Goal: Task Accomplishment & Management: Use online tool/utility

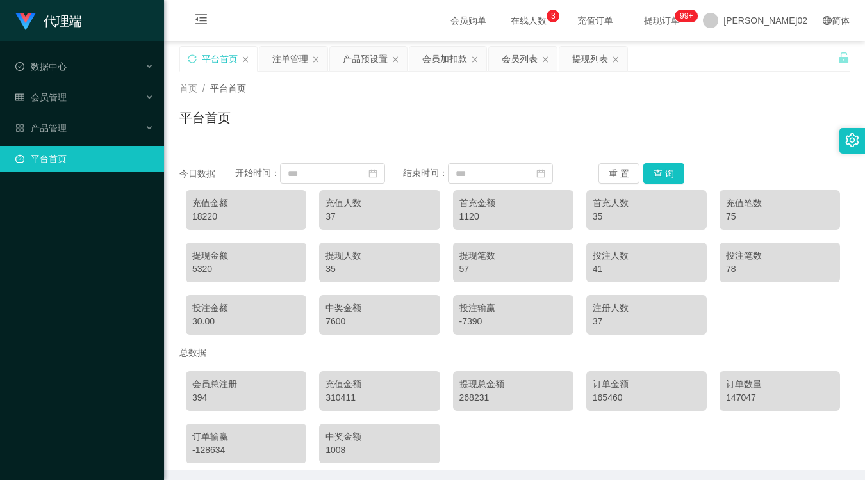
drag, startPoint x: 436, startPoint y: 65, endPoint x: 447, endPoint y: 37, distance: 29.6
click at [436, 65] on div "会员加扣款" at bounding box center [444, 59] width 45 height 24
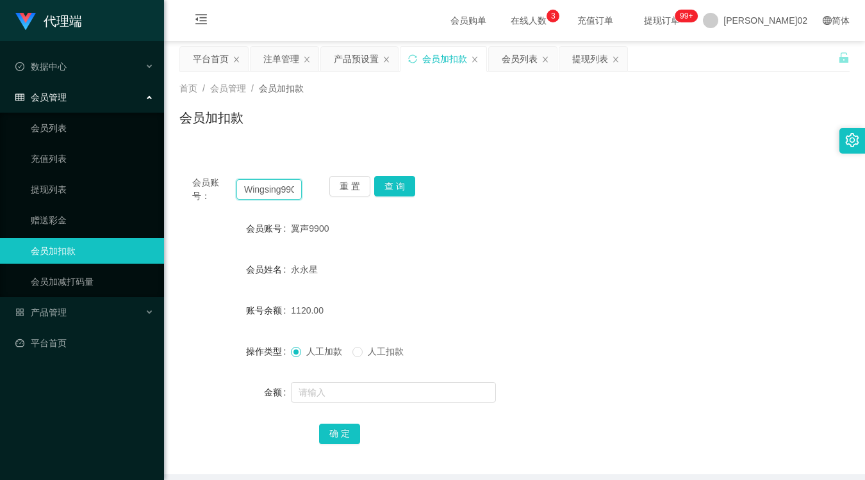
click at [290, 195] on input "Wingsing9900" at bounding box center [268, 189] width 65 height 20
paste input "Andrew9446"
click at [407, 184] on button "查 询" at bounding box center [394, 186] width 41 height 20
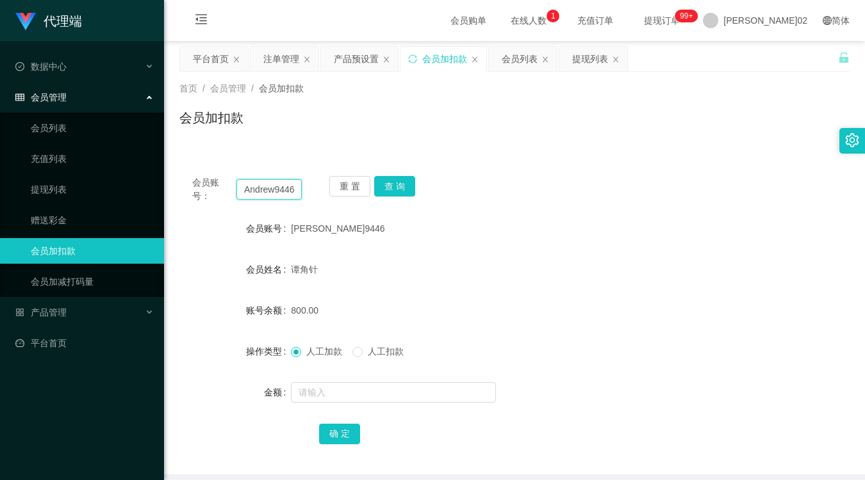
click at [279, 193] on input "Andrew9446" at bounding box center [268, 189] width 65 height 20
paste input "vick861018"
type input "vick861018"
click at [407, 193] on button "查 询" at bounding box center [394, 186] width 41 height 20
click at [660, 240] on form "会员账号 vick861018 会员姓名 chia jia wei 账号余额 500.00 操作类型 人工加款 人工扣款 金额 确 定" at bounding box center [514, 331] width 670 height 231
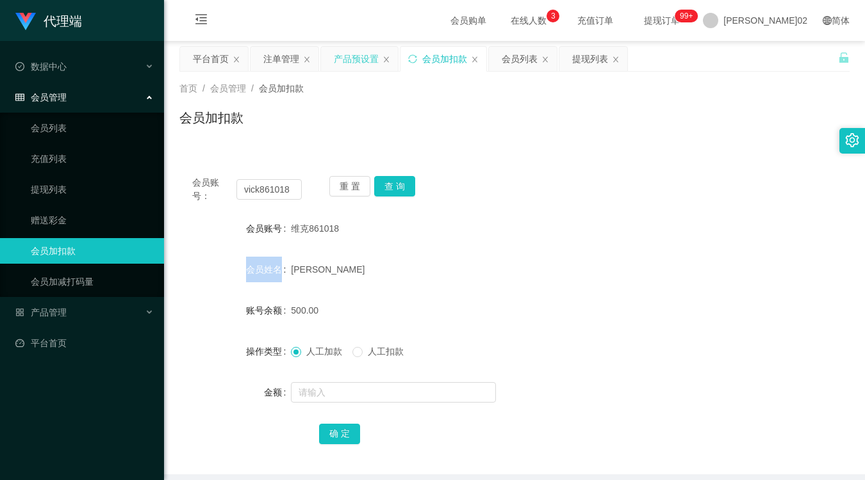
click at [350, 67] on div "产品预设置" at bounding box center [356, 59] width 45 height 24
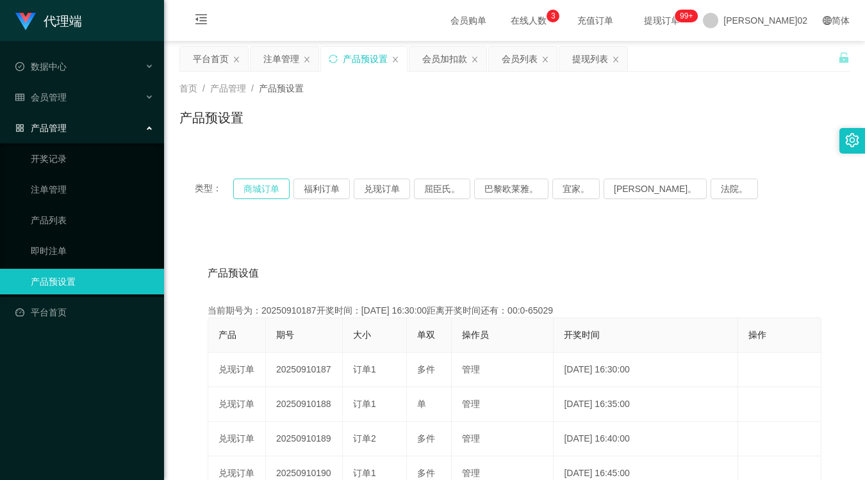
click at [261, 188] on button "商城订单" at bounding box center [261, 189] width 56 height 20
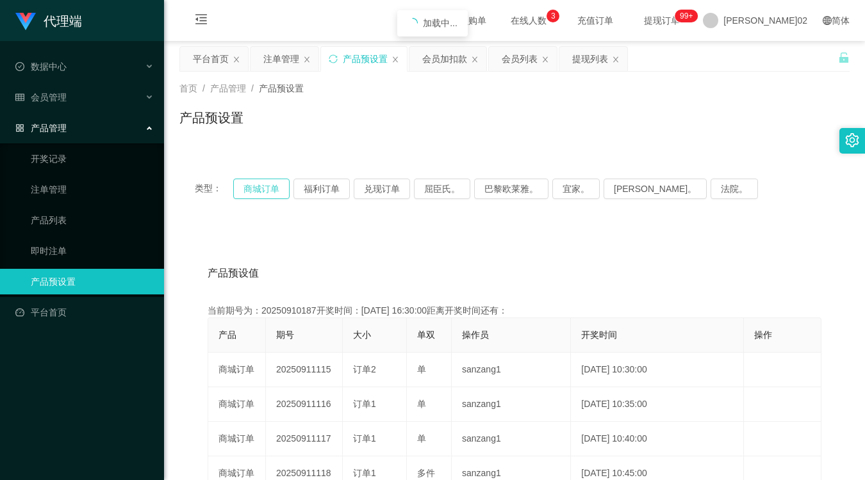
click at [261, 188] on button "商城订单" at bounding box center [261, 189] width 56 height 20
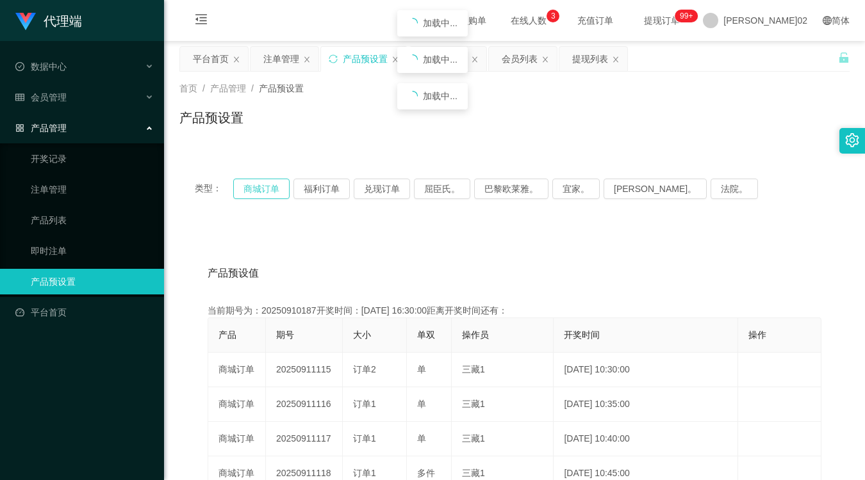
click at [261, 188] on button "商城订单" at bounding box center [261, 189] width 56 height 20
drag, startPoint x: 261, startPoint y: 188, endPoint x: 609, endPoint y: 64, distance: 369.9
click at [265, 186] on button "商城订单" at bounding box center [261, 189] width 56 height 20
click at [252, 191] on button "商城订单" at bounding box center [261, 189] width 56 height 20
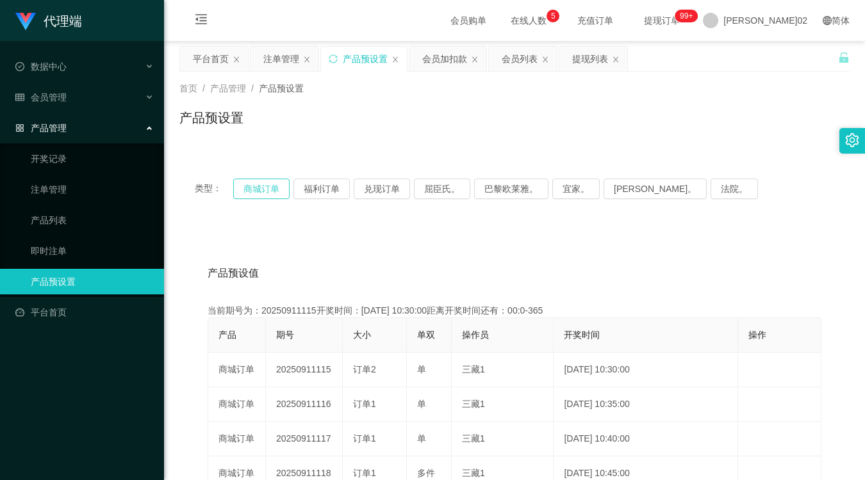
click at [252, 191] on button "商城订单" at bounding box center [261, 189] width 56 height 20
click at [400, 271] on div "产品预设值 添加期号" at bounding box center [515, 274] width 614 height 36
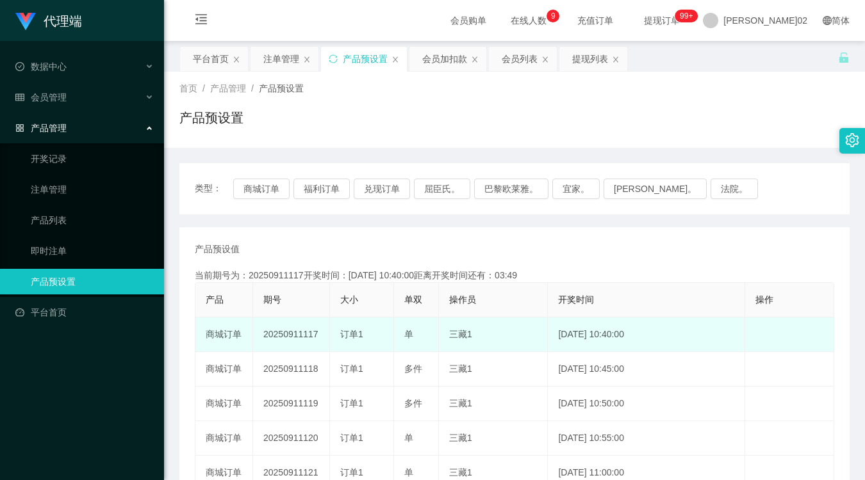
click at [304, 329] on td "20250911117" at bounding box center [291, 335] width 77 height 35
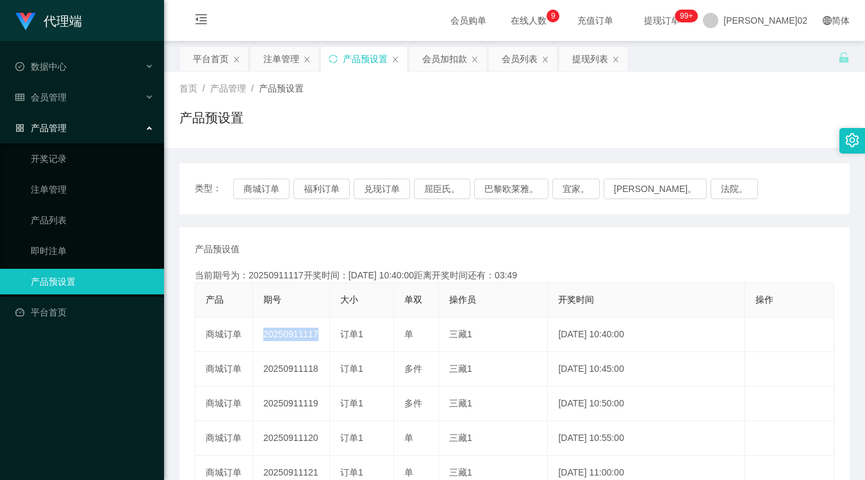
copy td "20250911117"
click at [607, 285] on th "开奖时间" at bounding box center [646, 300] width 197 height 35
drag, startPoint x: 740, startPoint y: 223, endPoint x: 740, endPoint y: 206, distance: 16.7
click at [740, 213] on div "类型： 商城订单 福利订单 兑现订单 屈臣氏。 巴黎欧莱雅。 宜家。 [PERSON_NAME]。 法院。 产品预设值 添加期号 当前期号为：20250911…" at bounding box center [514, 441] width 670 height 557
click at [277, 194] on button "商城订单" at bounding box center [261, 189] width 56 height 20
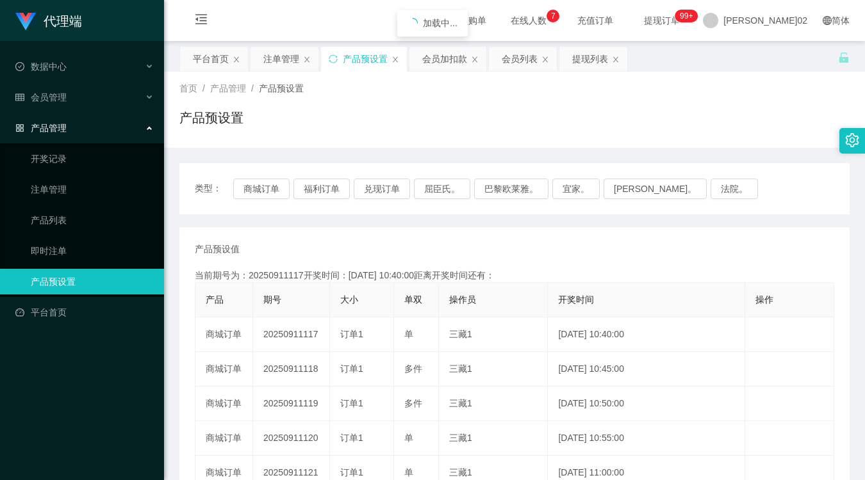
click at [675, 146] on div "首页 / 产品管理 / 产品预设置 / 产品预设置" at bounding box center [514, 110] width 701 height 76
click at [272, 179] on button "商城订单" at bounding box center [261, 189] width 56 height 20
